Goal: Transaction & Acquisition: Obtain resource

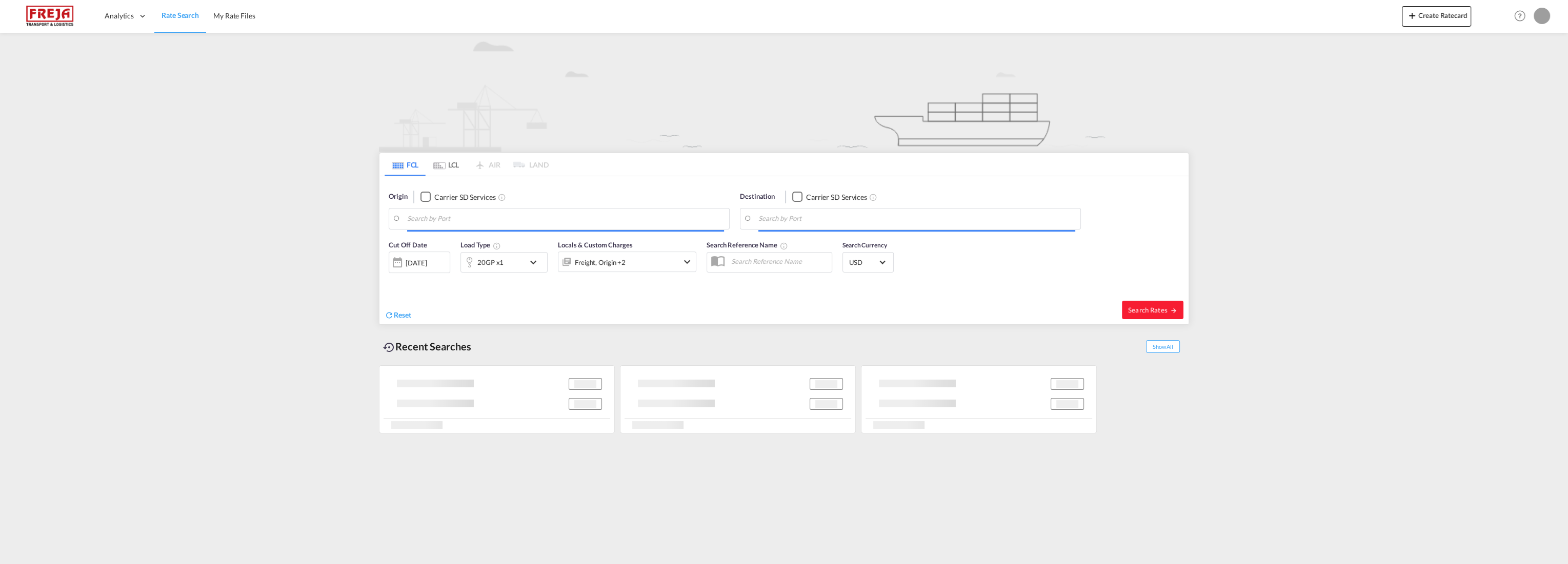
type input "[PERSON_NAME], NOMSS"
type input "[GEOGRAPHIC_DATA], [GEOGRAPHIC_DATA]"
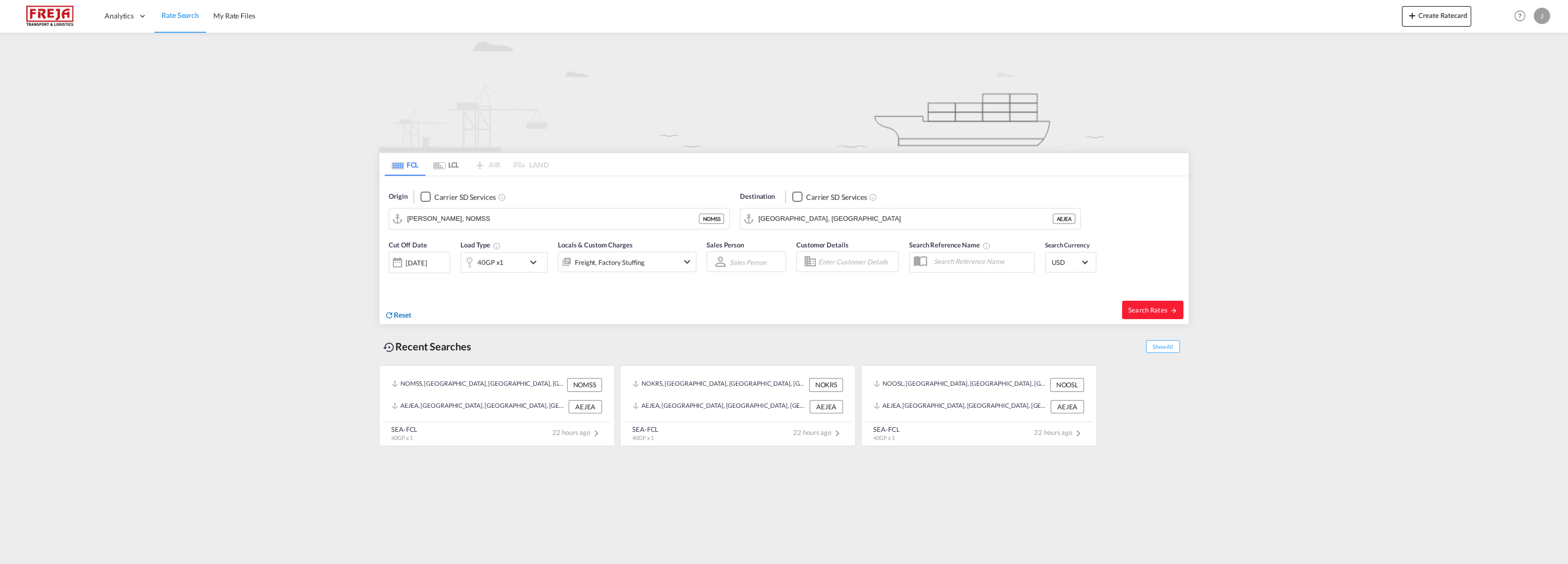
click at [399, 315] on span "Reset" at bounding box center [402, 315] width 18 height 9
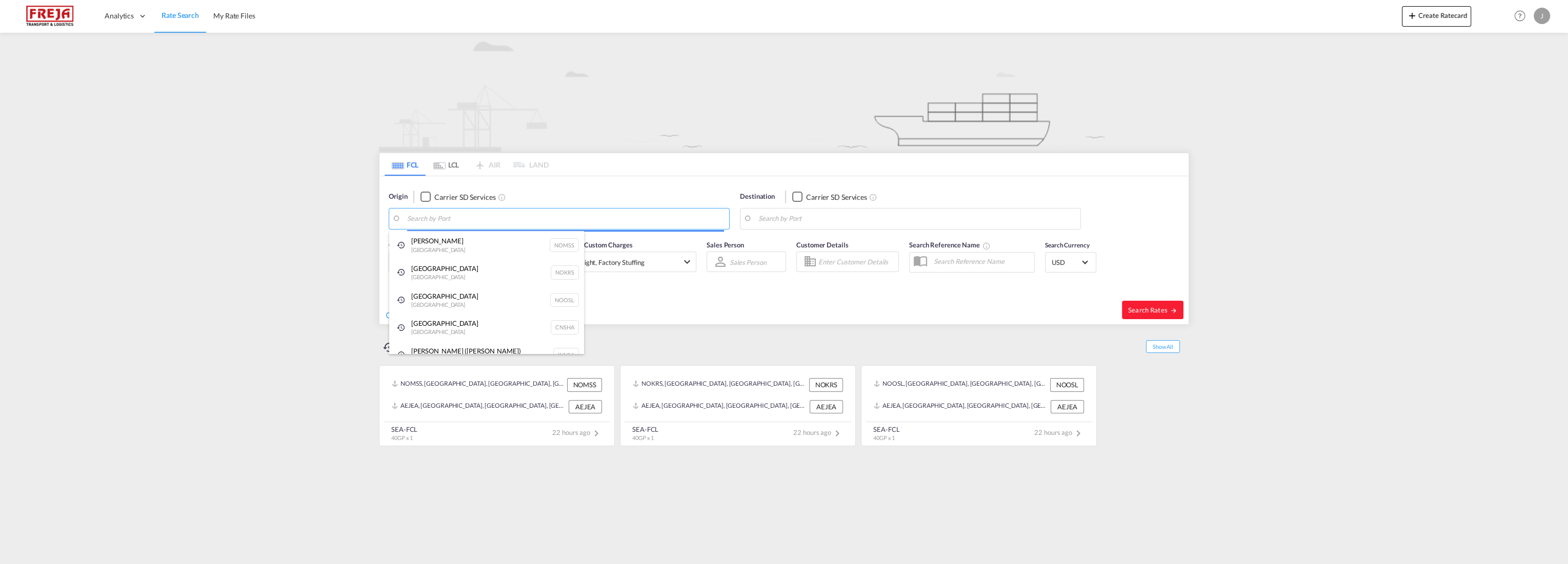
click at [480, 219] on body "Analytics Reports Dashboard Rate Search My Rate Files Analytics" at bounding box center [784, 282] width 1568 height 564
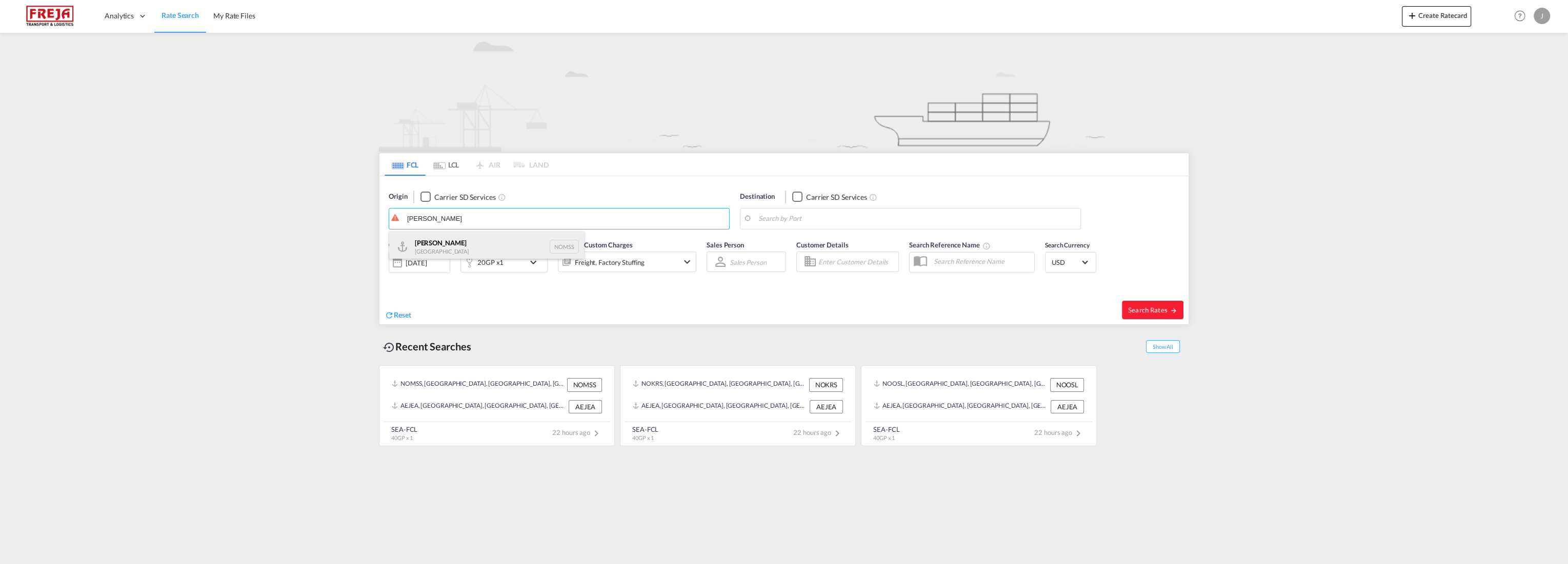
click at [458, 242] on div "[PERSON_NAME] Norway NOMSS" at bounding box center [486, 246] width 195 height 31
type input "[PERSON_NAME], NOMSS"
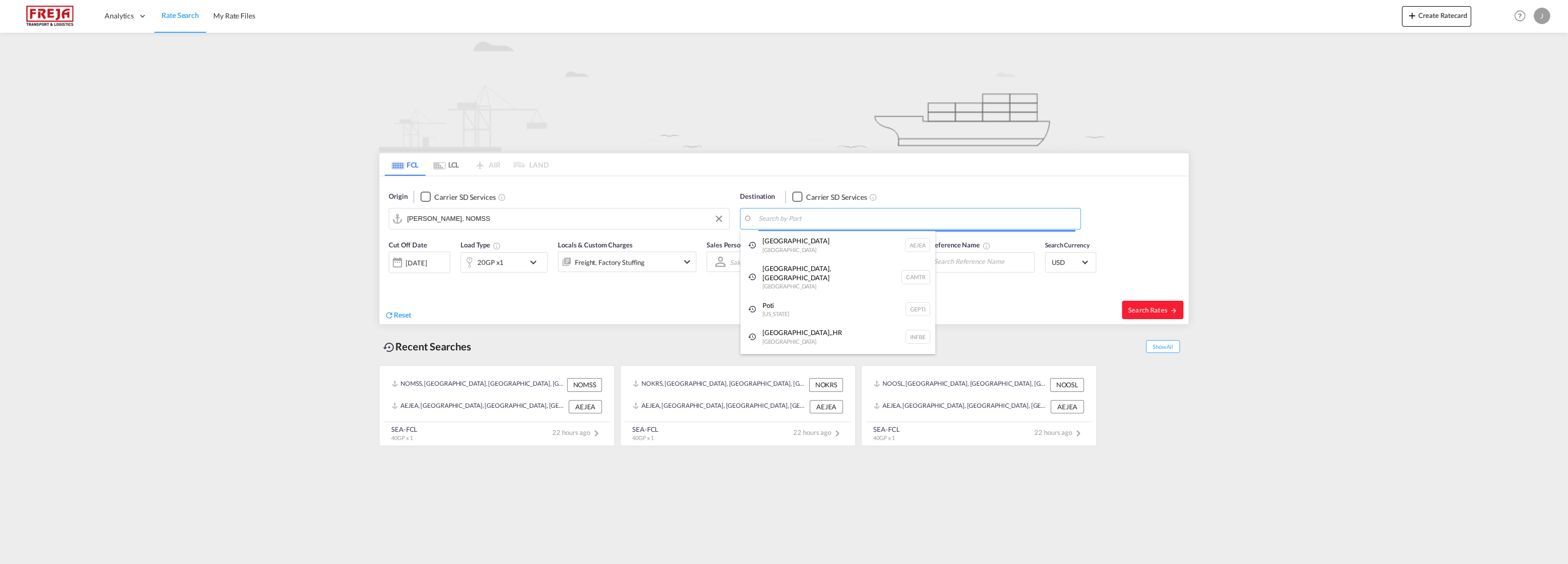
click at [815, 225] on body "Analytics Reports Dashboard Rate Search My Rate Files Analytics" at bounding box center [784, 282] width 1568 height 564
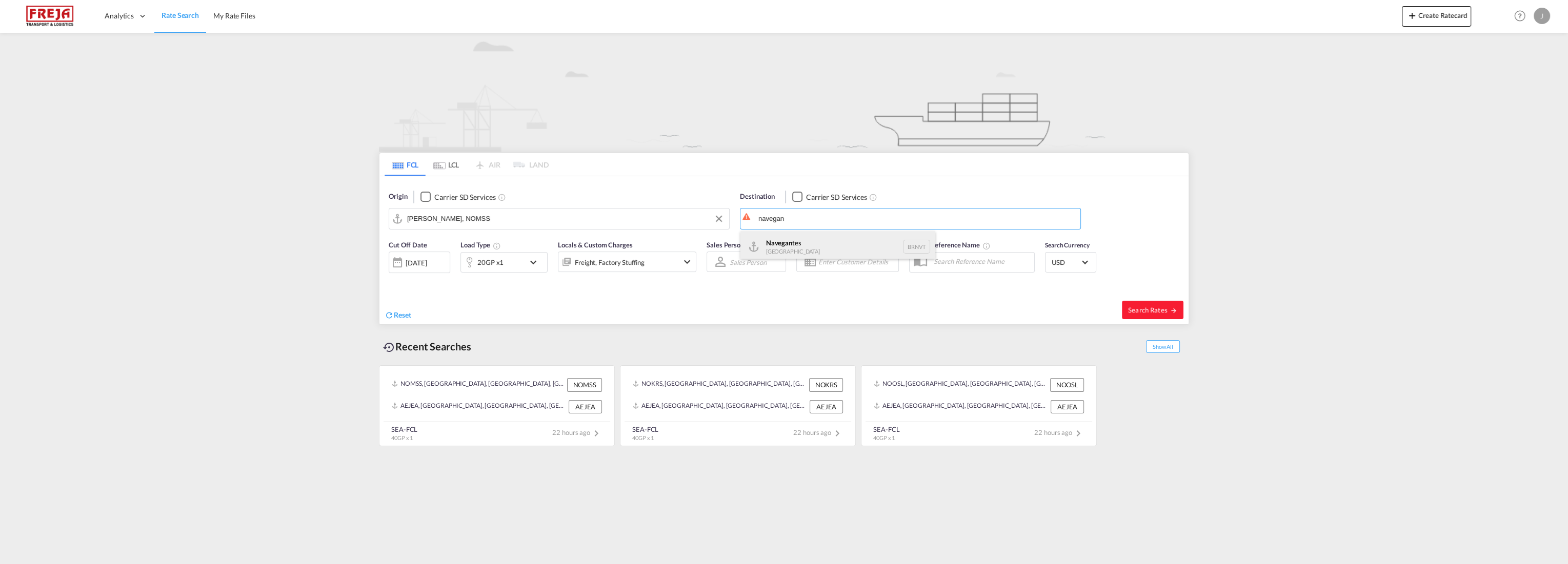
click at [793, 242] on div "Navegan tes [GEOGRAPHIC_DATA] BRNVT" at bounding box center [838, 246] width 195 height 31
type input "Navegantes, BRNVT"
click at [427, 260] on div "[DATE]" at bounding box center [416, 263] width 21 height 9
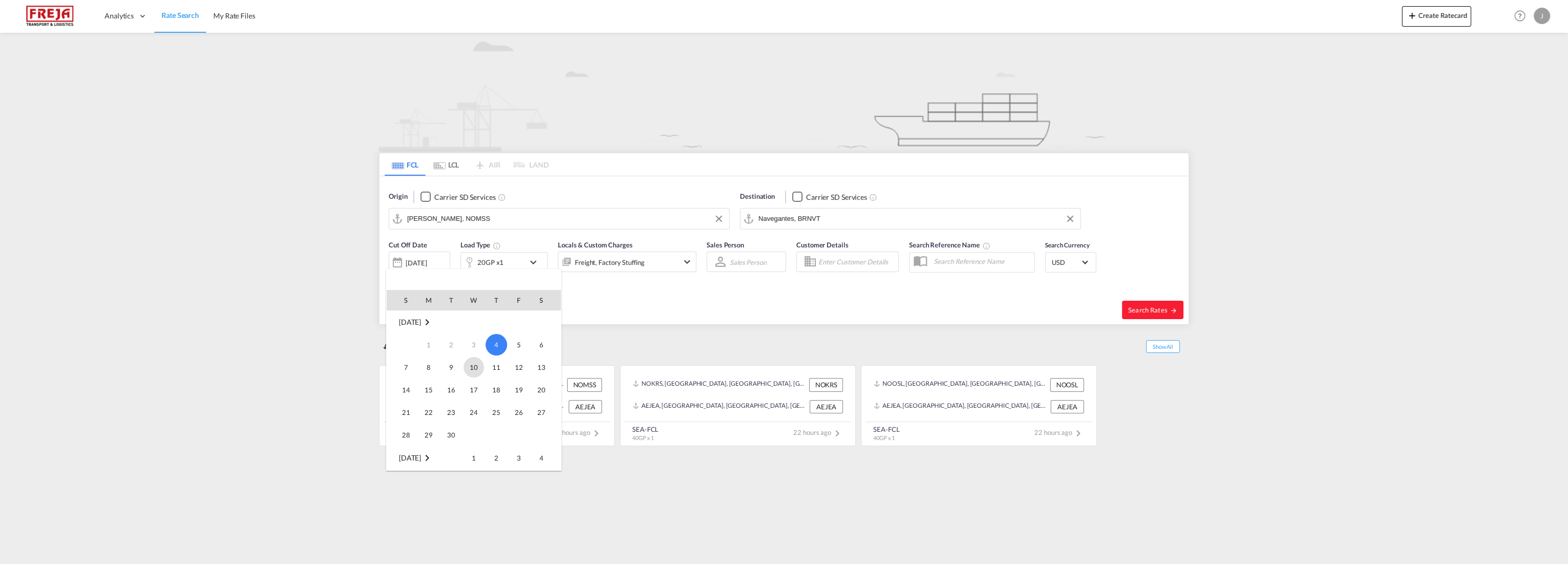
click at [470, 366] on span "10" at bounding box center [474, 367] width 21 height 21
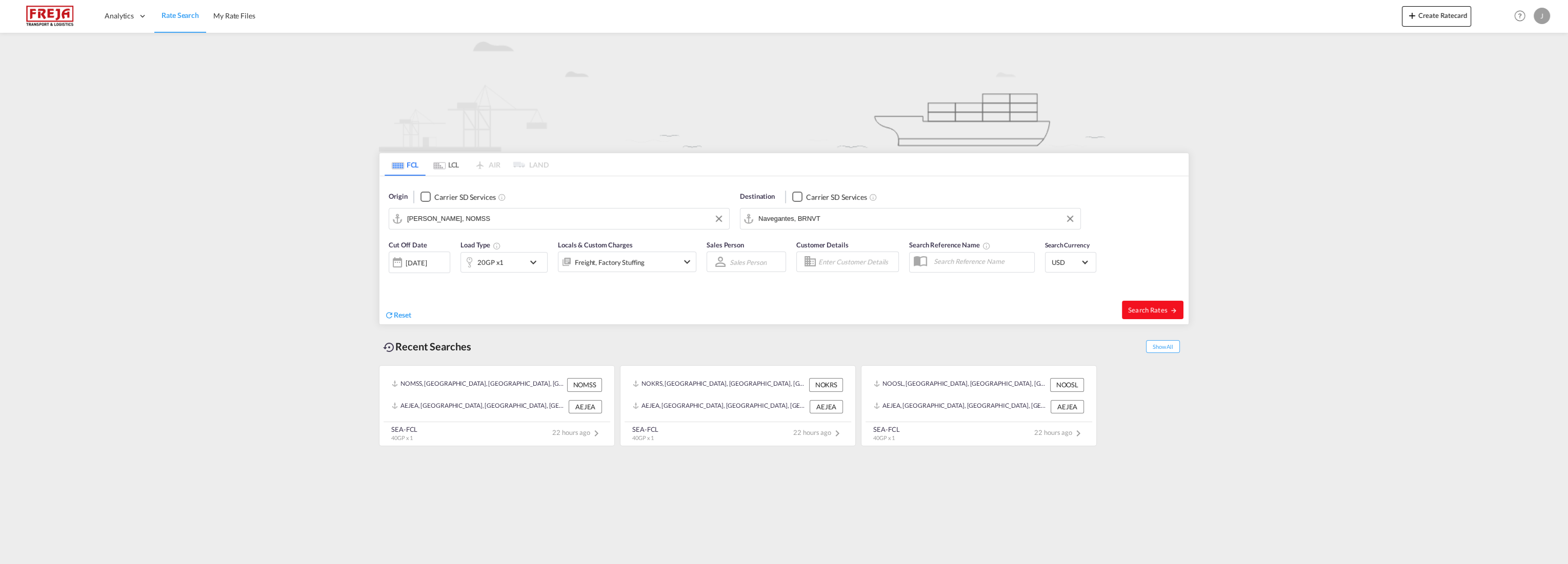
click at [1143, 313] on button "Search Rates" at bounding box center [1152, 310] width 61 height 18
type input "NOMSS to BRNVT / [DATE]"
